Goal: Transaction & Acquisition: Purchase product/service

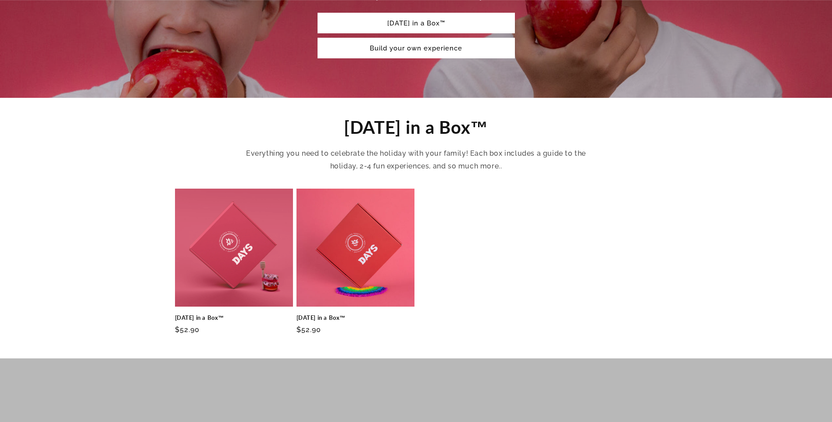
scroll to position [219, 0]
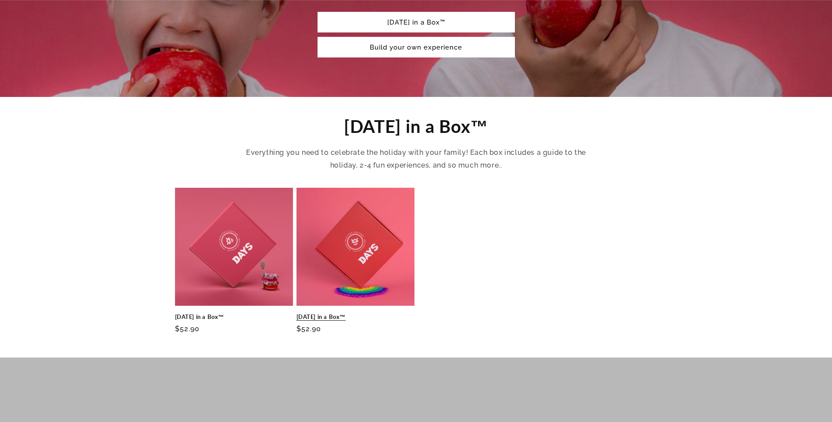
click at [334, 313] on link "[DATE] in a Box™" at bounding box center [355, 316] width 118 height 7
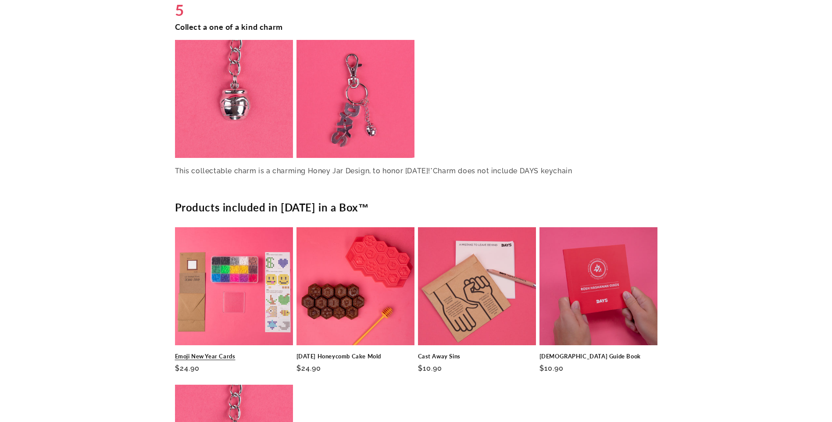
scroll to position [2017, 0]
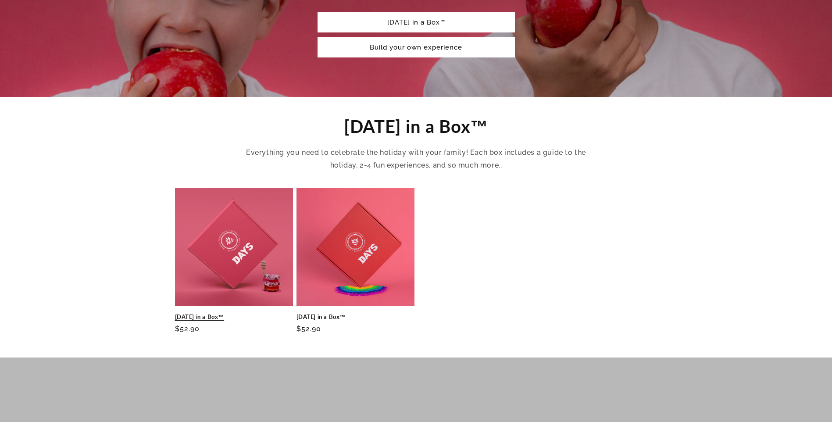
scroll to position [219, 0]
click at [208, 313] on link "[DATE] in a Box™" at bounding box center [234, 316] width 118 height 7
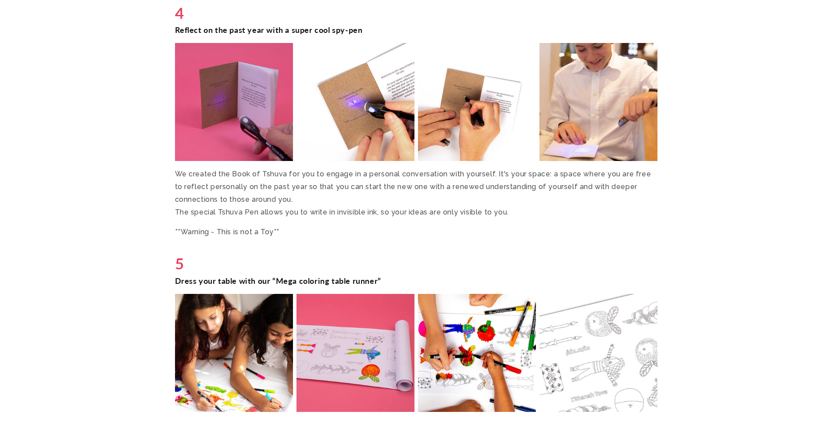
scroll to position [2192, 0]
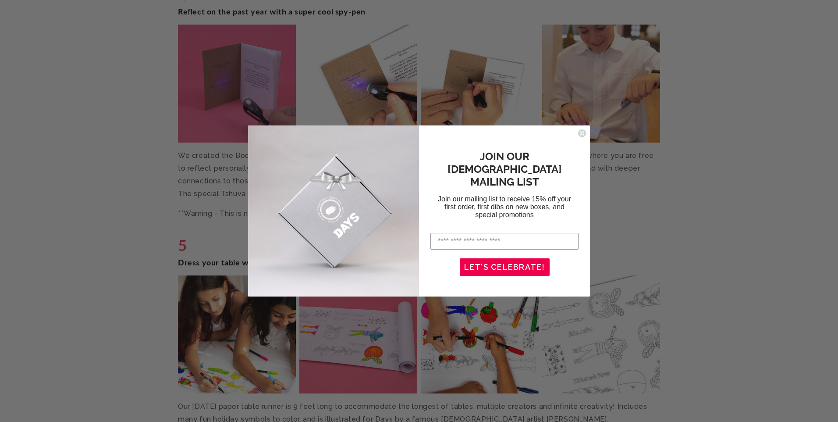
click at [583, 133] on icon "Close dialog" at bounding box center [583, 134] width 4 height 4
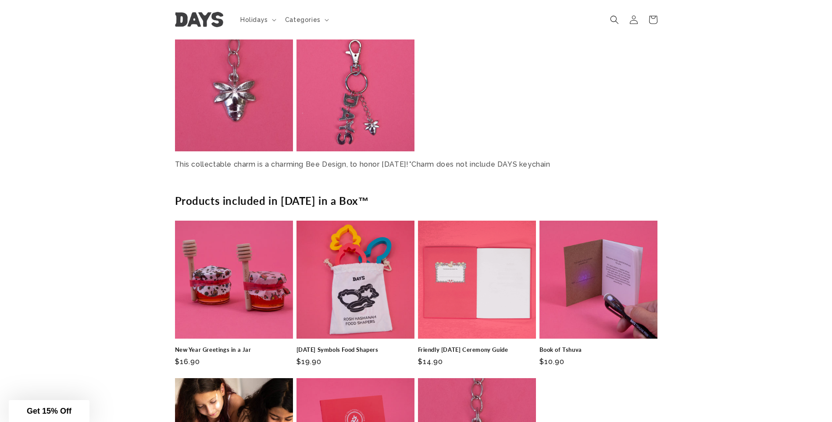
scroll to position [2806, 0]
